Goal: Transaction & Acquisition: Subscribe to service/newsletter

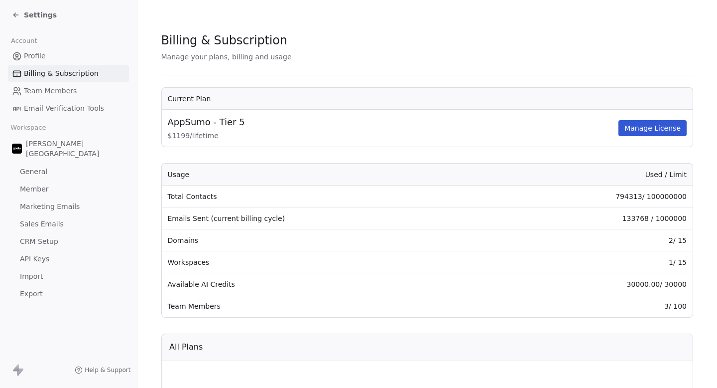
scroll to position [18, 0]
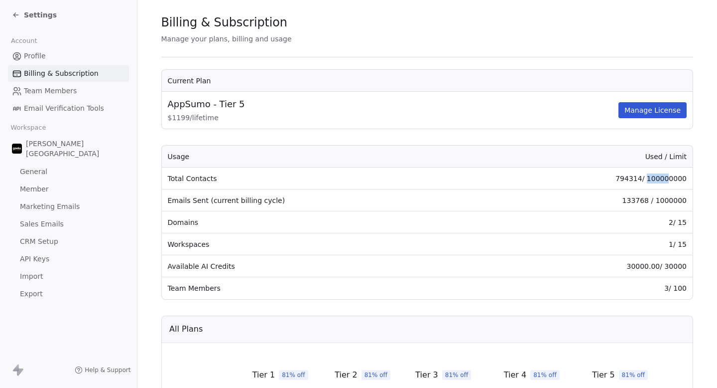
drag, startPoint x: 650, startPoint y: 178, endPoint x: 669, endPoint y: 178, distance: 18.9
click at [669, 178] on td "794314 / 100000000" at bounding box center [589, 178] width 208 height 22
drag, startPoint x: 674, startPoint y: 179, endPoint x: 661, endPoint y: 179, distance: 12.5
click at [661, 179] on td "794314 / 100000000" at bounding box center [589, 178] width 208 height 22
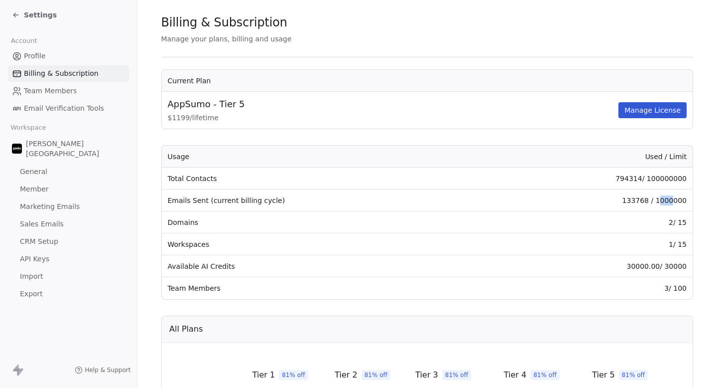
drag, startPoint x: 662, startPoint y: 202, endPoint x: 674, endPoint y: 202, distance: 12.0
click at [674, 202] on td "133768 / 1000000" at bounding box center [589, 200] width 208 height 22
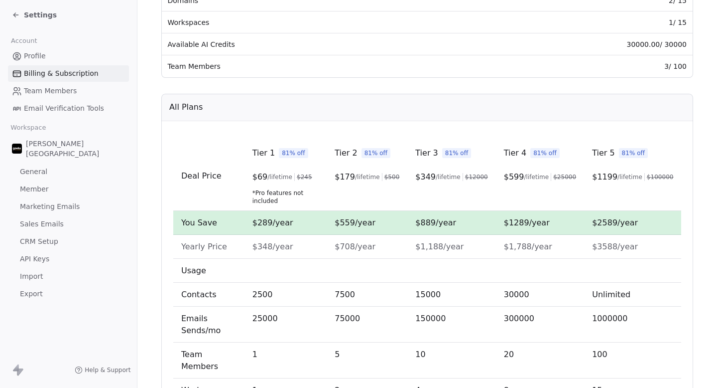
scroll to position [240, 0]
drag, startPoint x: 597, startPoint y: 237, endPoint x: 623, endPoint y: 237, distance: 25.9
click at [623, 241] on span "$3588/year" at bounding box center [615, 245] width 46 height 9
click at [633, 241] on span "$3588/year" at bounding box center [615, 245] width 46 height 9
drag, startPoint x: 652, startPoint y: 239, endPoint x: 598, endPoint y: 239, distance: 54.8
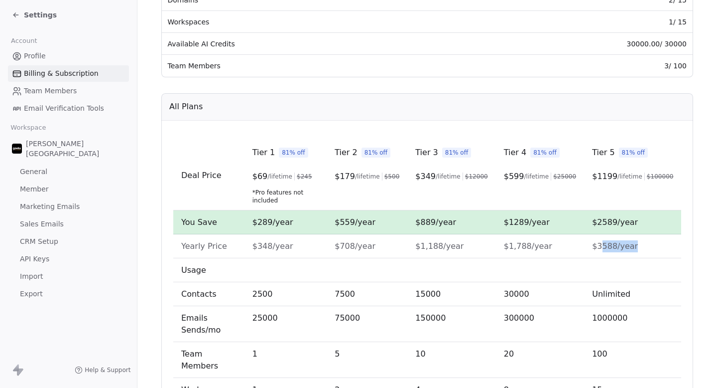
click at [599, 239] on td "$3588/year" at bounding box center [632, 246] width 97 height 24
click at [598, 241] on span "$3588/year" at bounding box center [615, 245] width 46 height 9
drag, startPoint x: 649, startPoint y: 175, endPoint x: 672, endPoint y: 175, distance: 23.4
click at [672, 175] on span "$ 100000" at bounding box center [660, 176] width 27 height 8
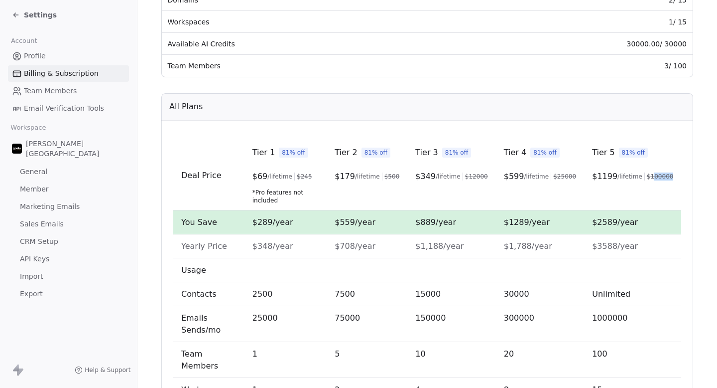
drag, startPoint x: 653, startPoint y: 175, endPoint x: 676, endPoint y: 177, distance: 22.5
click at [676, 177] on td "Tier 5 81% off $ 1199 /lifetime $ 100000" at bounding box center [632, 175] width 97 height 70
drag, startPoint x: 676, startPoint y: 177, endPoint x: 648, endPoint y: 178, distance: 28.4
click at [648, 177] on td "Tier 5 81% off $ 1199 /lifetime $ 100000" at bounding box center [632, 175] width 97 height 70
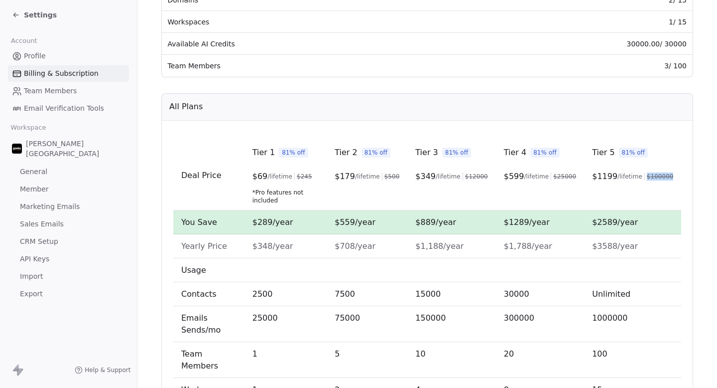
click at [648, 178] on span "$ 100000" at bounding box center [660, 176] width 27 height 8
drag, startPoint x: 590, startPoint y: 214, endPoint x: 654, endPoint y: 214, distance: 64.8
click at [654, 214] on td "$2589/year" at bounding box center [632, 222] width 97 height 24
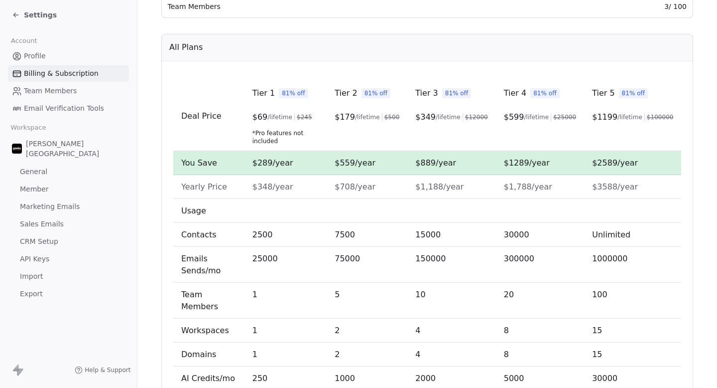
click at [682, 193] on div "Deal Price Tier 1 81% off $ 69 /lifetime $ 245 *Pro features not included Tier …" at bounding box center [427, 235] width 532 height 349
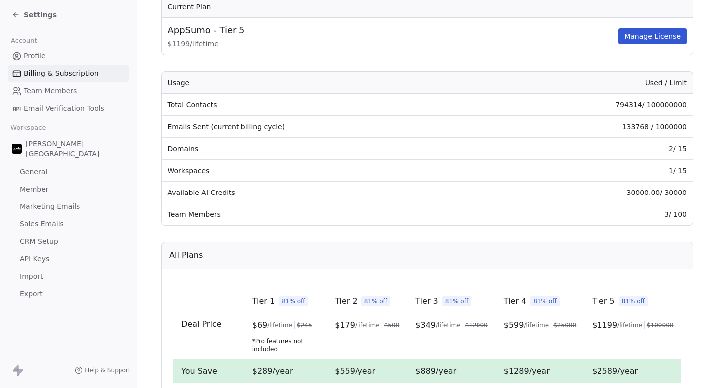
scroll to position [90, 0]
